Goal: Information Seeking & Learning: Learn about a topic

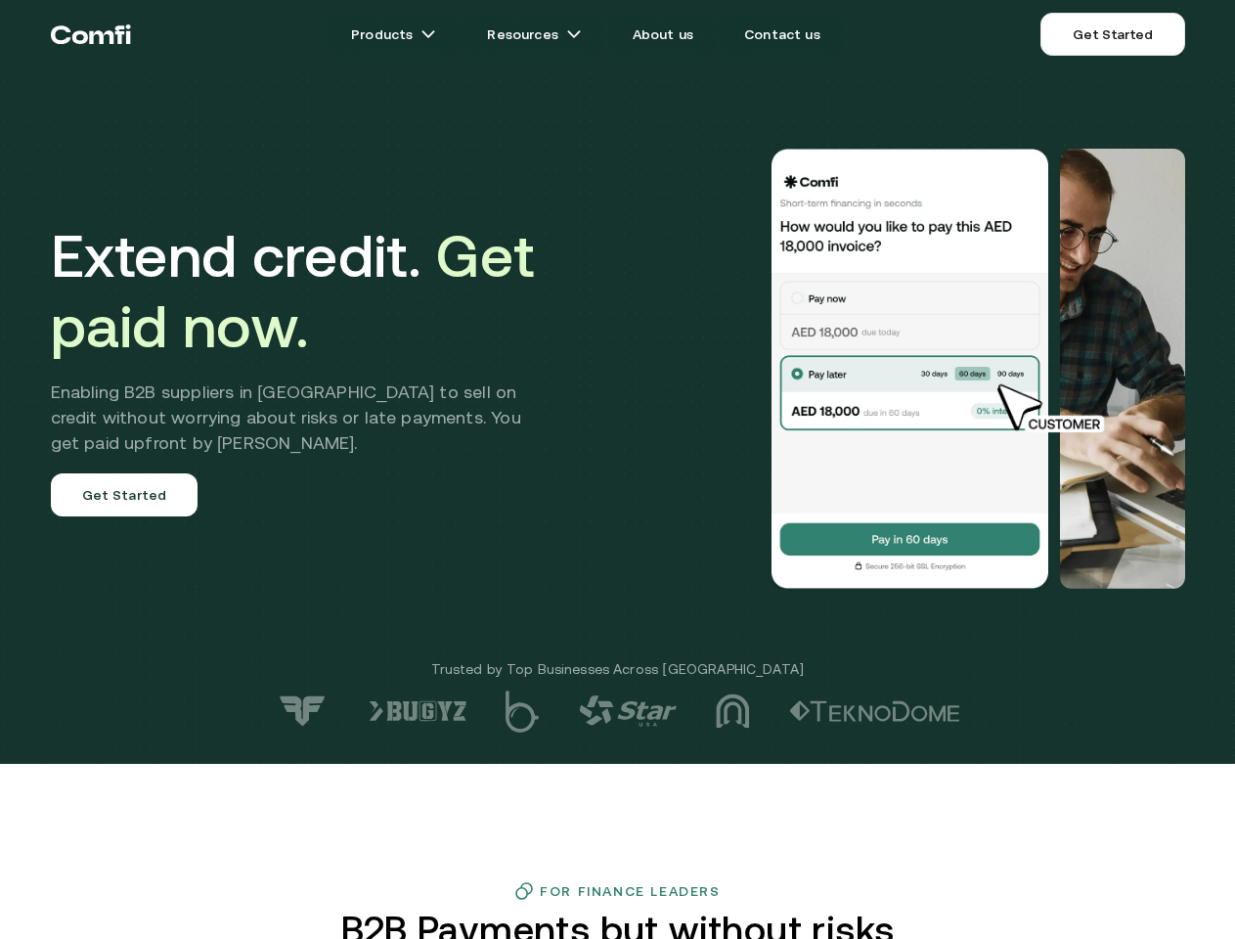
click at [617, 469] on div at bounding box center [879, 369] width 611 height 440
